Goal: Task Accomplishment & Management: Complete application form

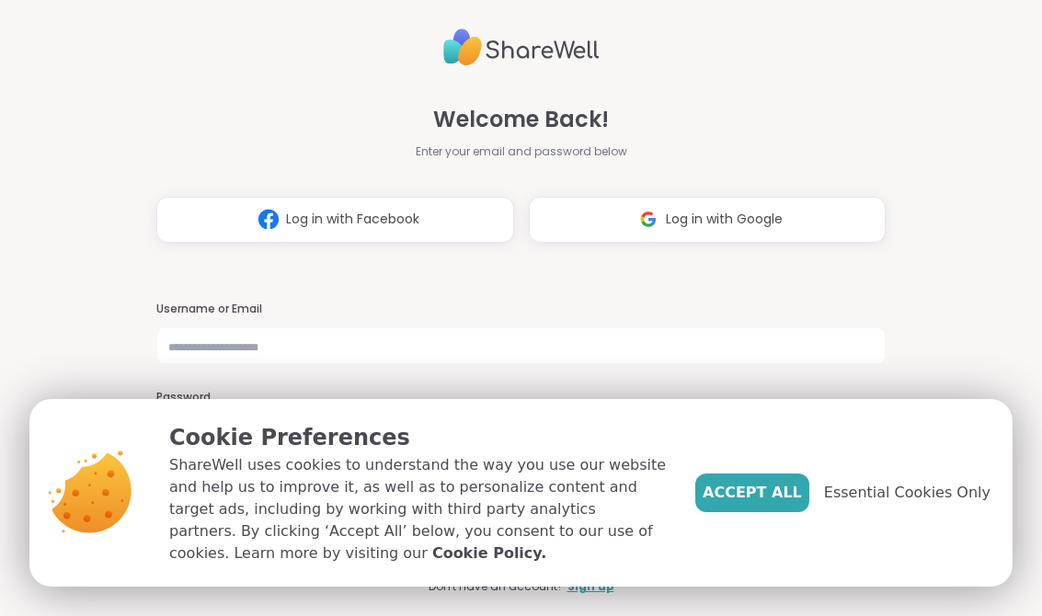
click at [789, 497] on span "Accept All" at bounding box center [751, 493] width 99 height 22
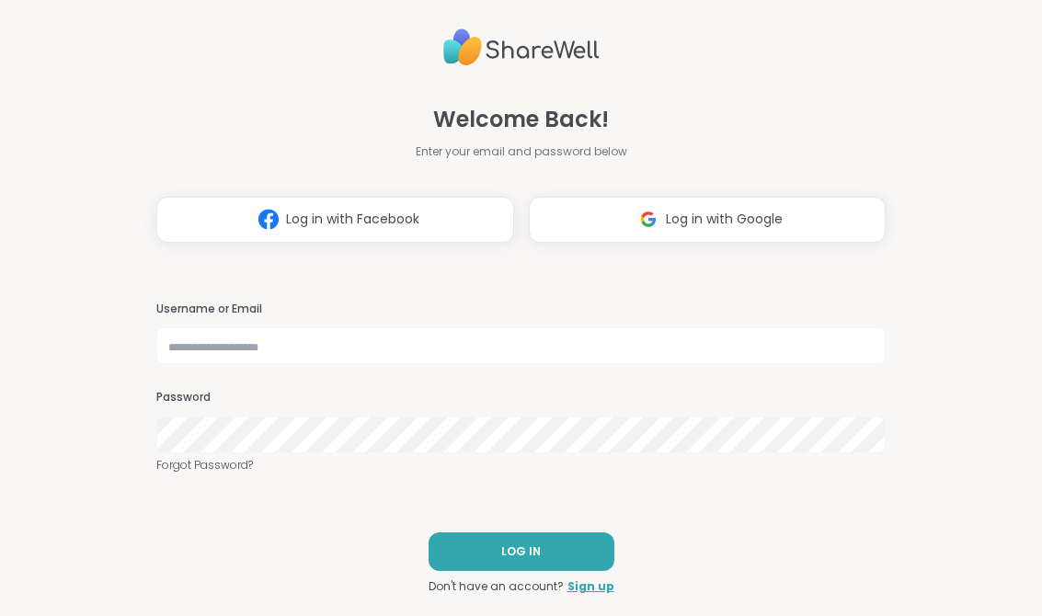
click at [725, 211] on span "Log in with Google" at bounding box center [724, 219] width 117 height 19
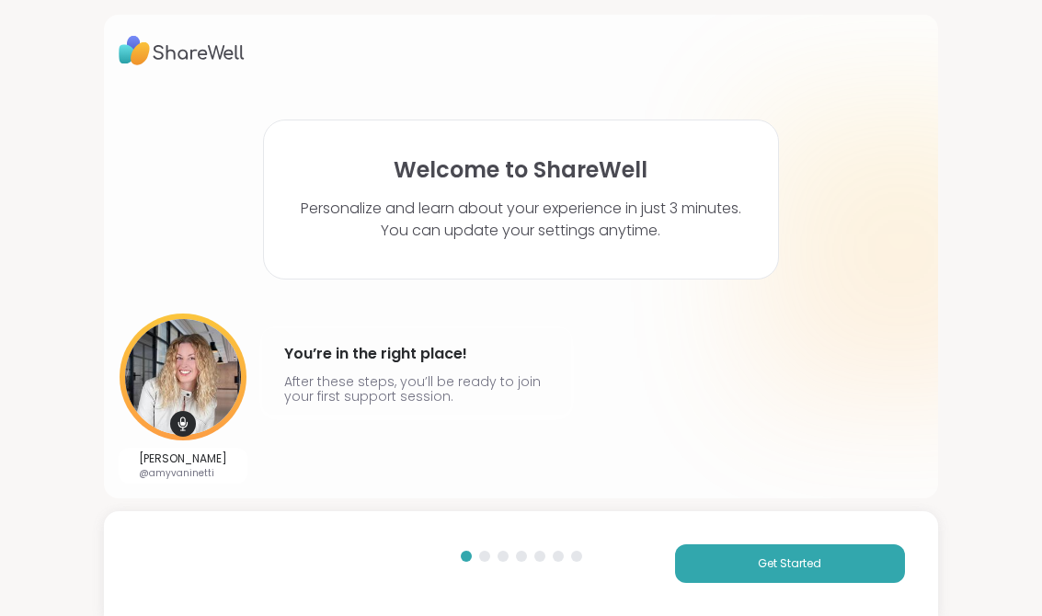
click at [864, 565] on button "Get Started" at bounding box center [790, 563] width 230 height 39
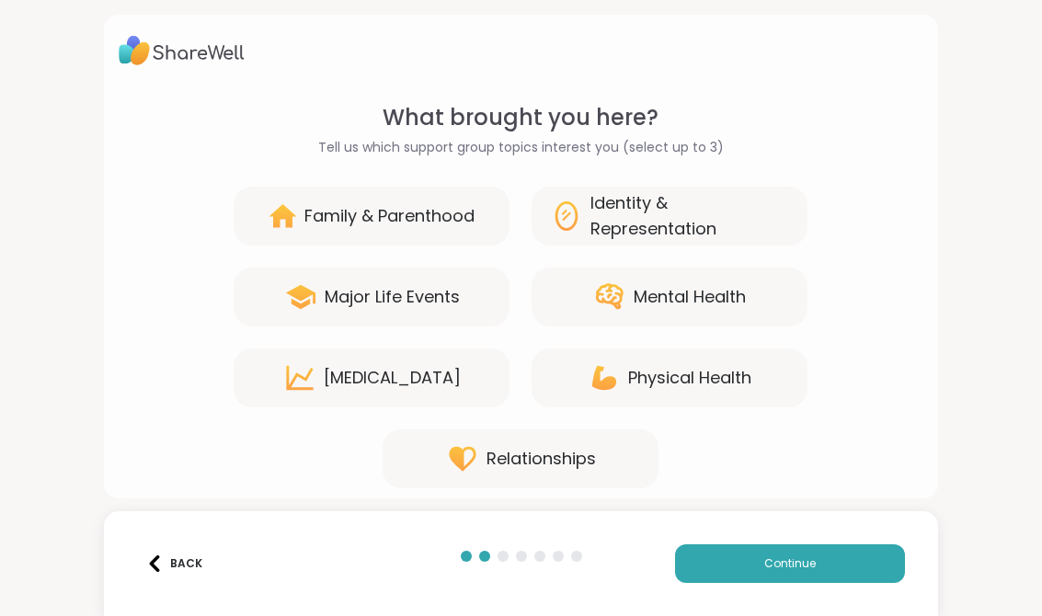
click at [868, 564] on button "Continue" at bounding box center [790, 563] width 230 height 39
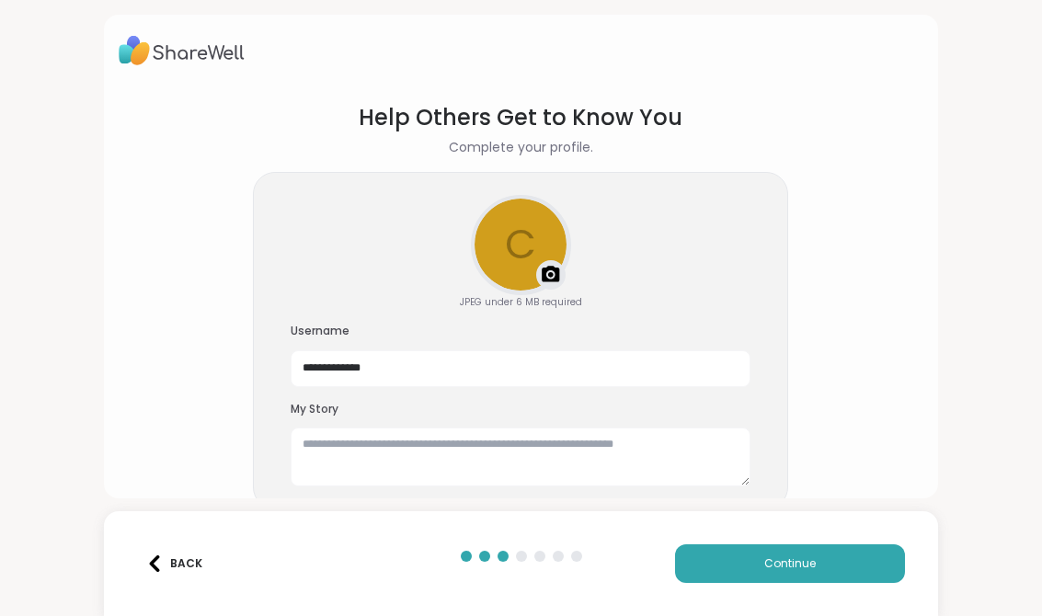
click at [873, 570] on button "Continue" at bounding box center [790, 563] width 230 height 39
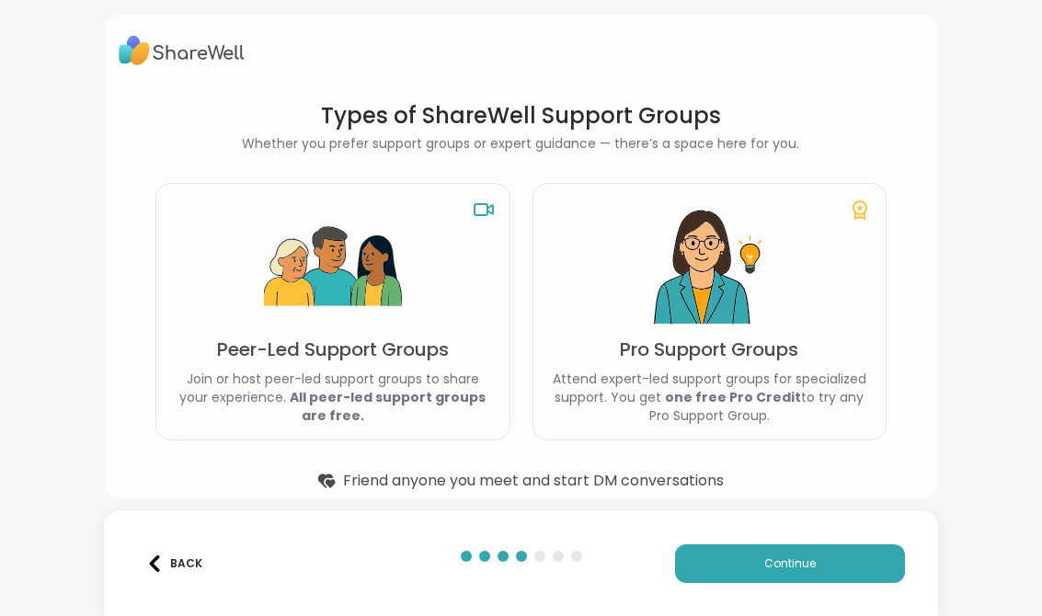
click at [872, 569] on button "Continue" at bounding box center [790, 563] width 230 height 39
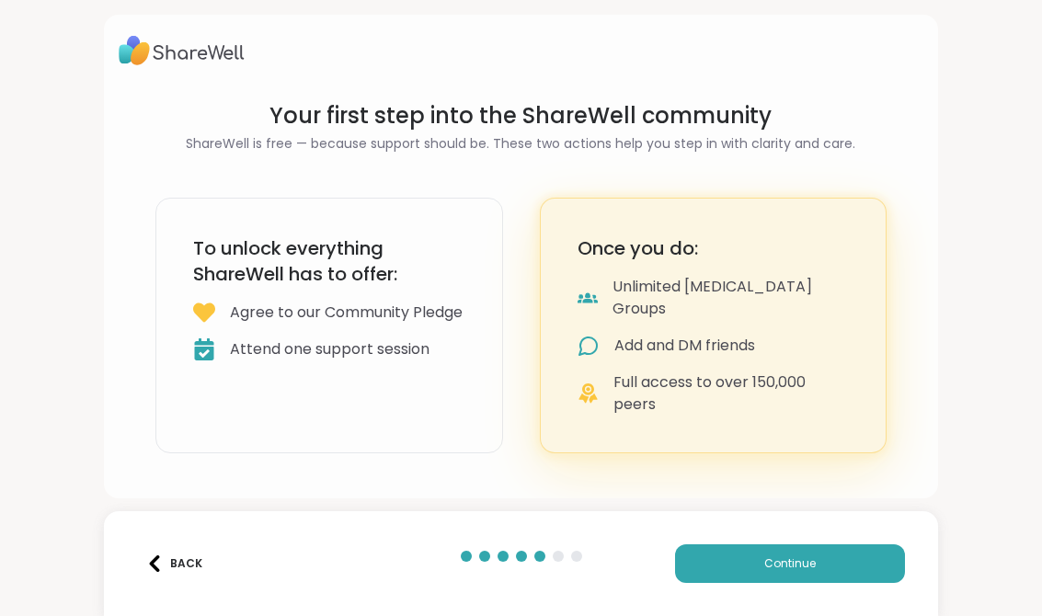
click at [873, 563] on button "Continue" at bounding box center [790, 563] width 230 height 39
